Goal: Information Seeking & Learning: Learn about a topic

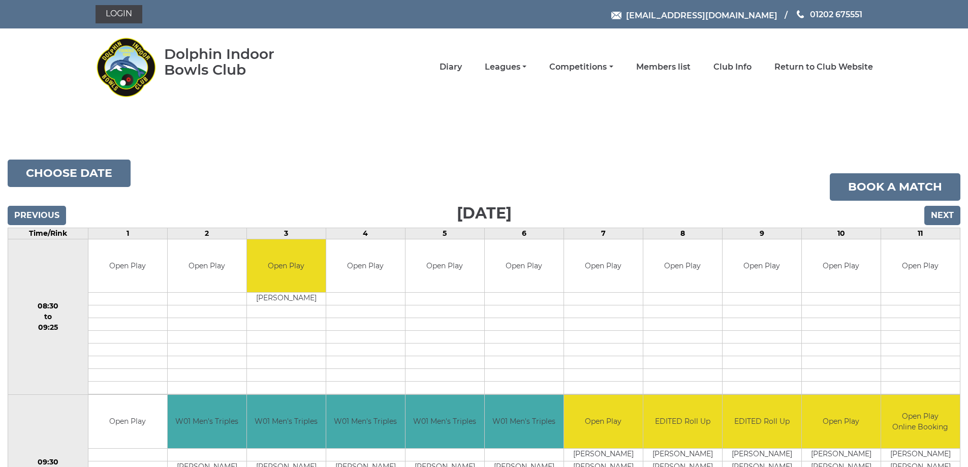
click at [626, 20] on span "[EMAIL_ADDRESS][DOMAIN_NAME]" at bounding box center [701, 15] width 151 height 10
click at [640, 102] on div "Dolphin Indoor Bowls Club Diary Leagues Club leagues - Winter 2025/2026 Club le…" at bounding box center [484, 67] width 793 height 69
click at [440, 74] on link "Diary" at bounding box center [451, 68] width 22 height 11
click at [946, 213] on input "Next" at bounding box center [942, 215] width 36 height 19
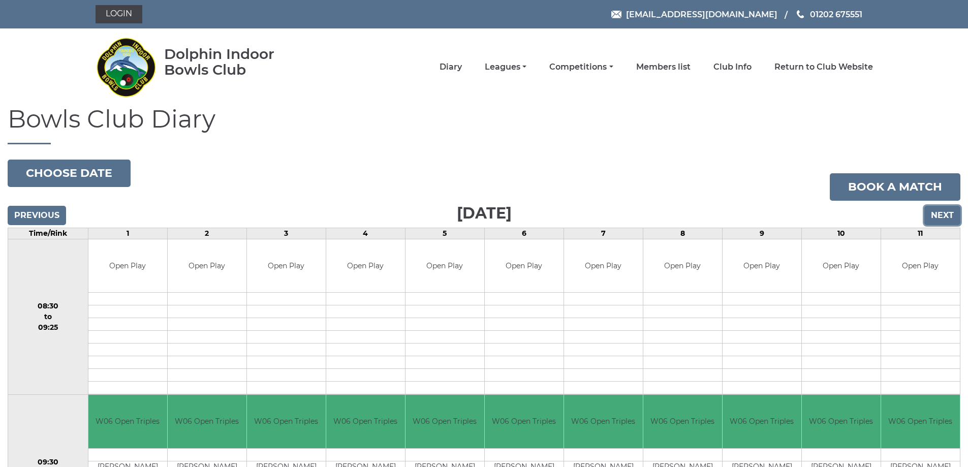
click at [940, 213] on input "Next" at bounding box center [942, 215] width 36 height 19
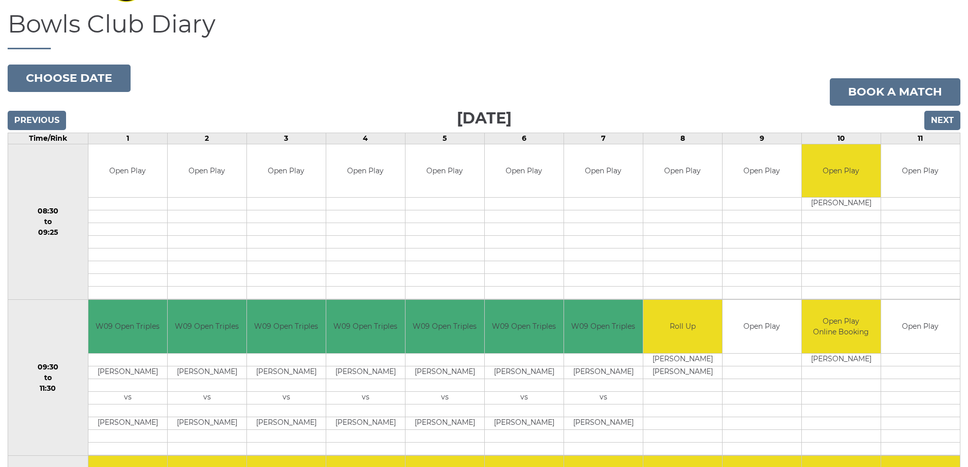
scroll to position [78, 0]
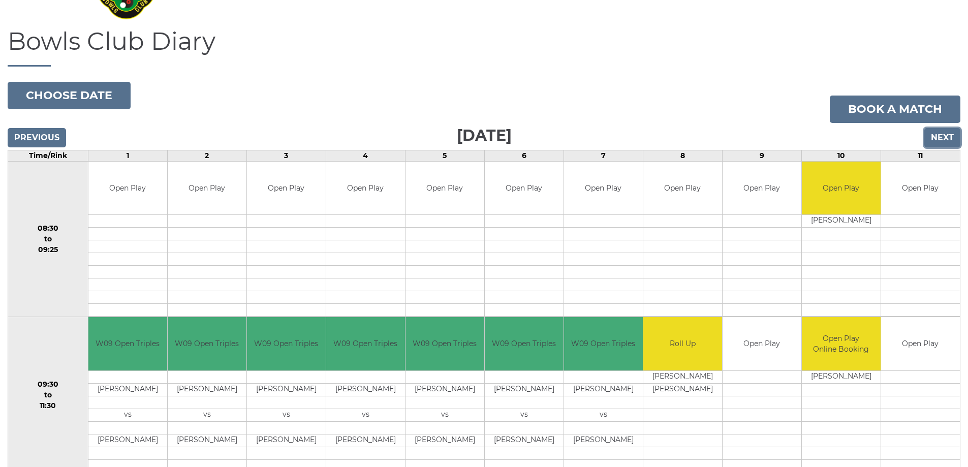
click at [938, 135] on input "Next" at bounding box center [942, 137] width 36 height 19
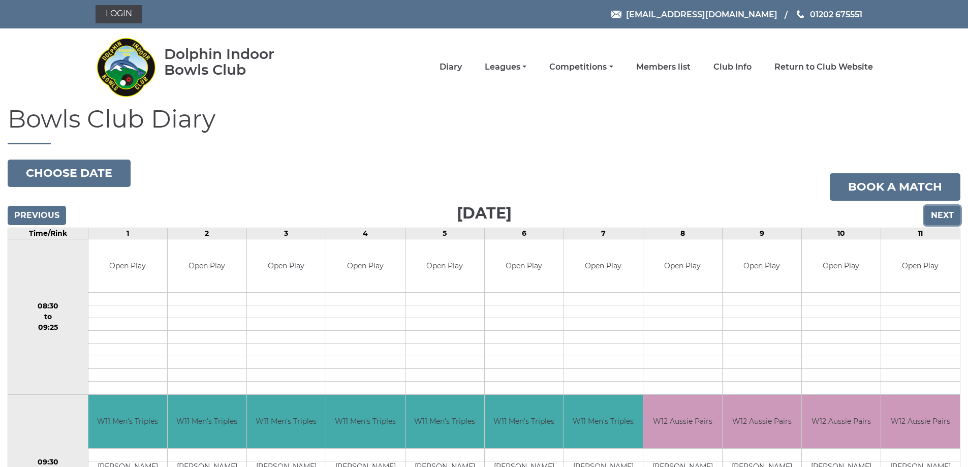
click at [939, 213] on input "Next" at bounding box center [942, 215] width 36 height 19
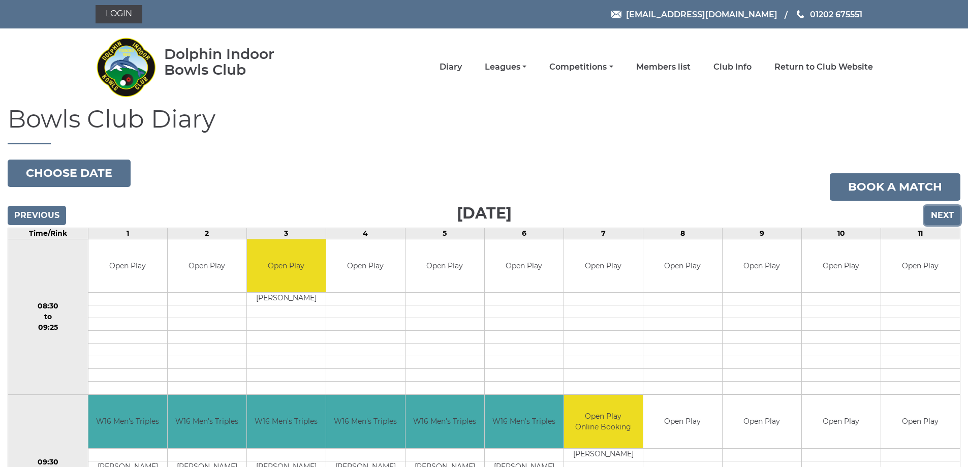
click at [947, 212] on input "Next" at bounding box center [942, 215] width 36 height 19
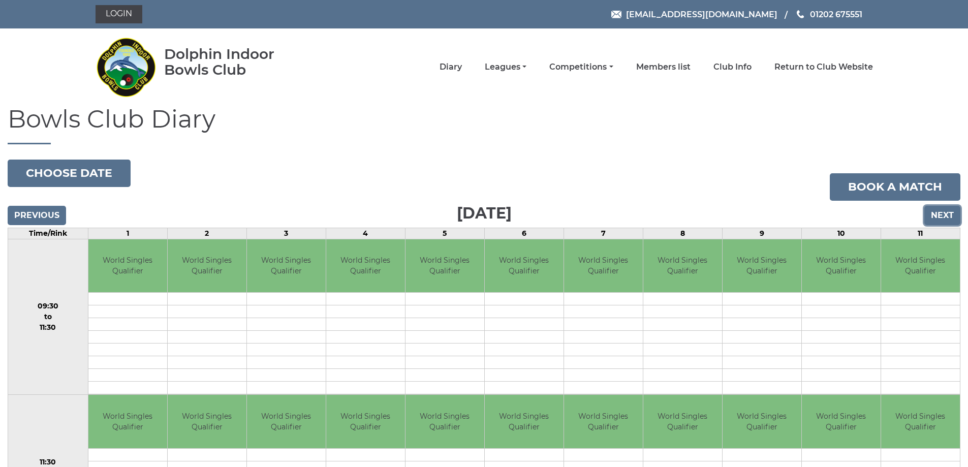
click at [948, 212] on input "Next" at bounding box center [942, 215] width 36 height 19
click at [947, 206] on input "Next" at bounding box center [942, 215] width 36 height 19
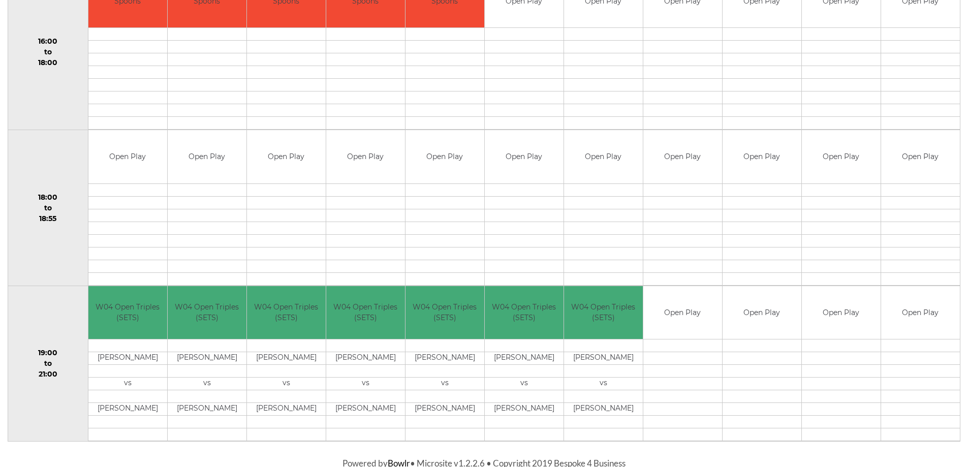
scroll to position [891, 0]
